Goal: Check status: Check status

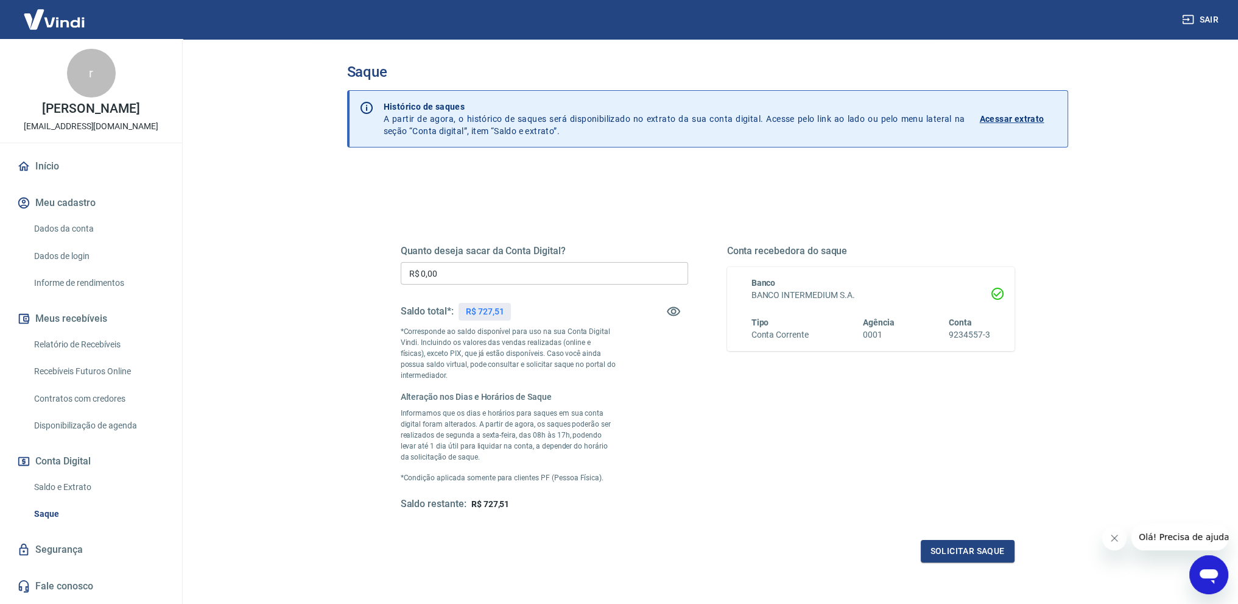
click at [1001, 119] on p "Acessar extrato" at bounding box center [1012, 119] width 65 height 12
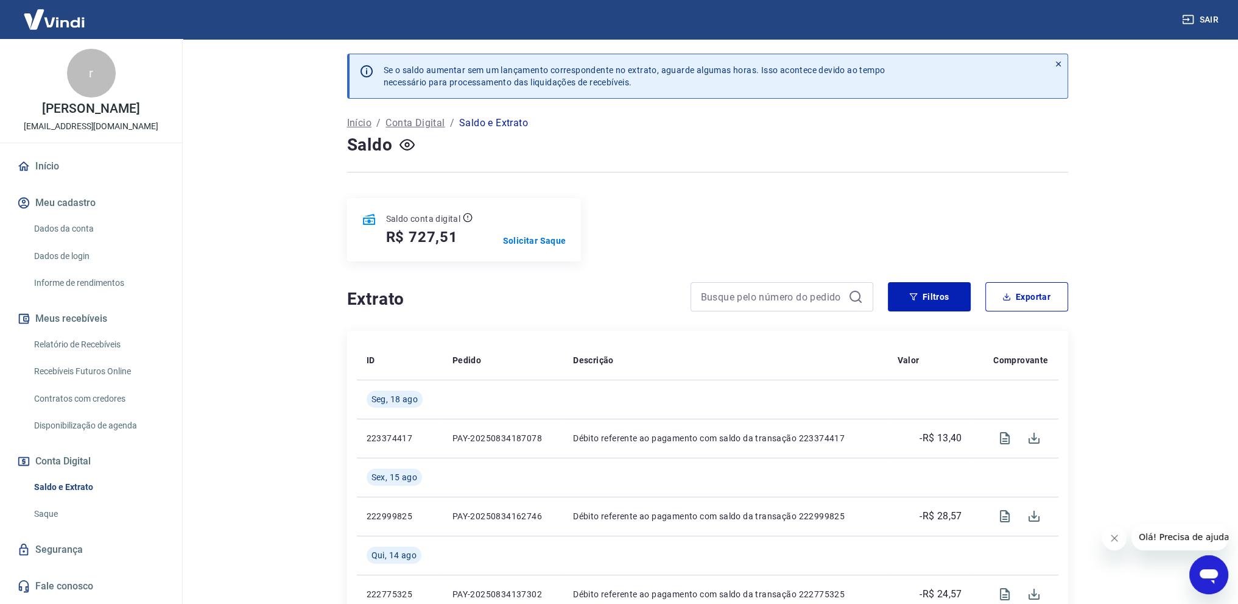
click at [297, 386] on main "Se o saldo aumentar sem um lançamento correspondente no extrato, aguarde alguma…" at bounding box center [708, 321] width 1062 height 565
